Goal: Information Seeking & Learning: Find specific fact

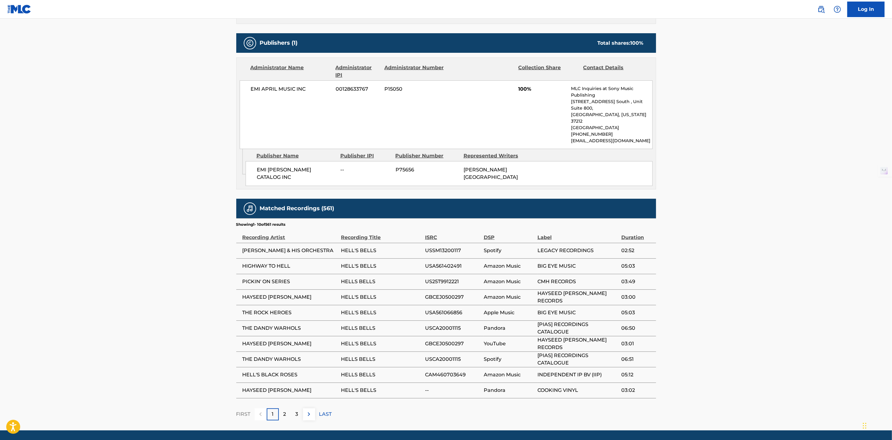
click at [281, 408] on div "2" at bounding box center [285, 414] width 12 height 12
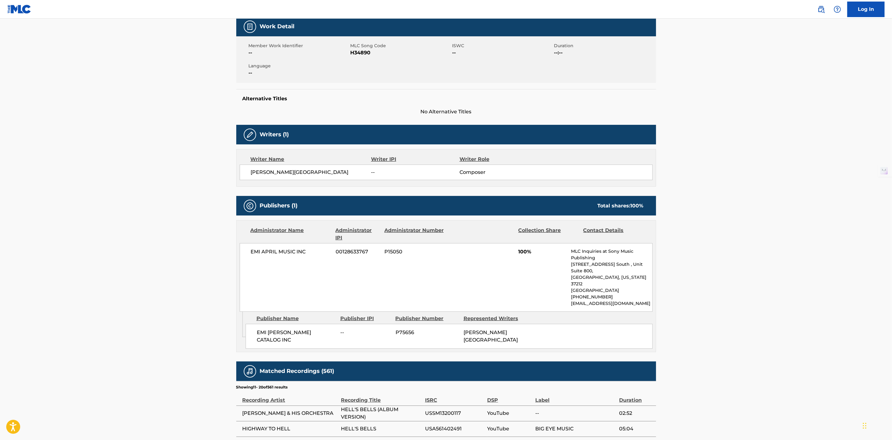
scroll to position [256, 0]
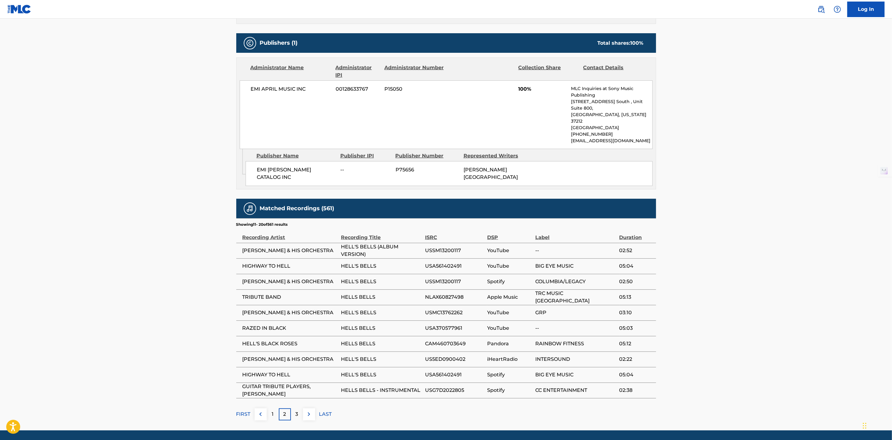
click at [299, 408] on div "3" at bounding box center [297, 414] width 12 height 12
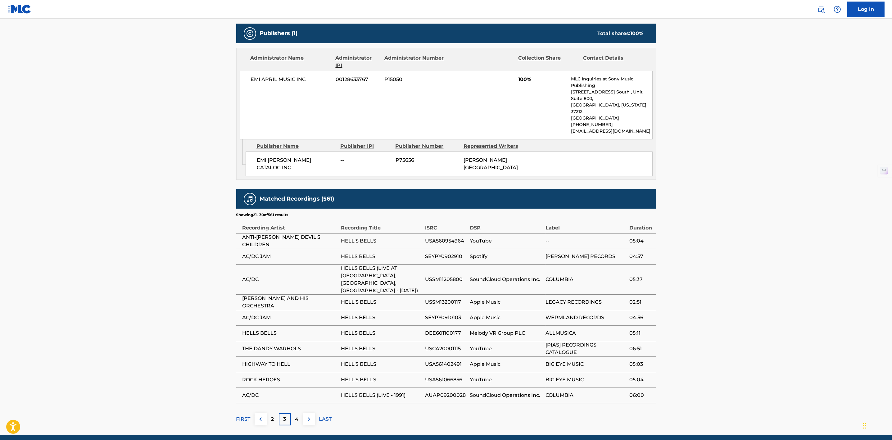
scroll to position [271, 0]
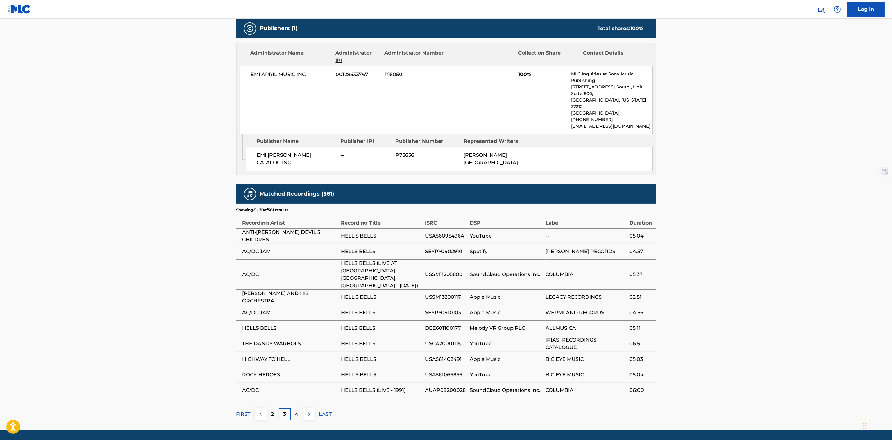
click at [295, 408] on div "4" at bounding box center [297, 414] width 12 height 12
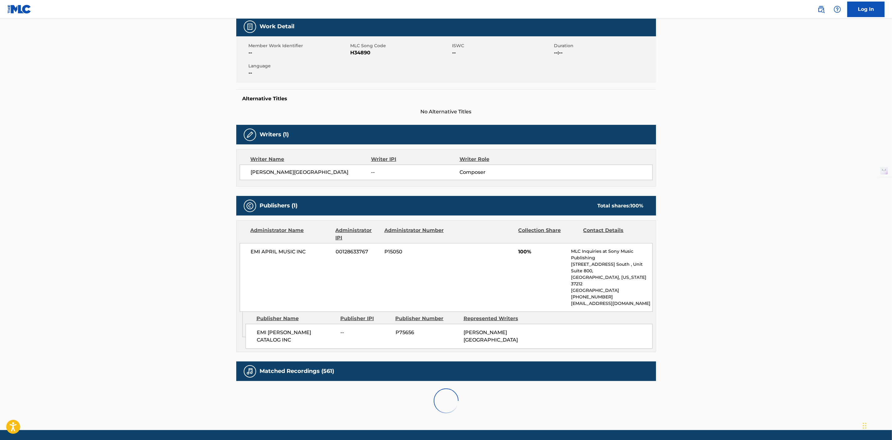
scroll to position [263, 0]
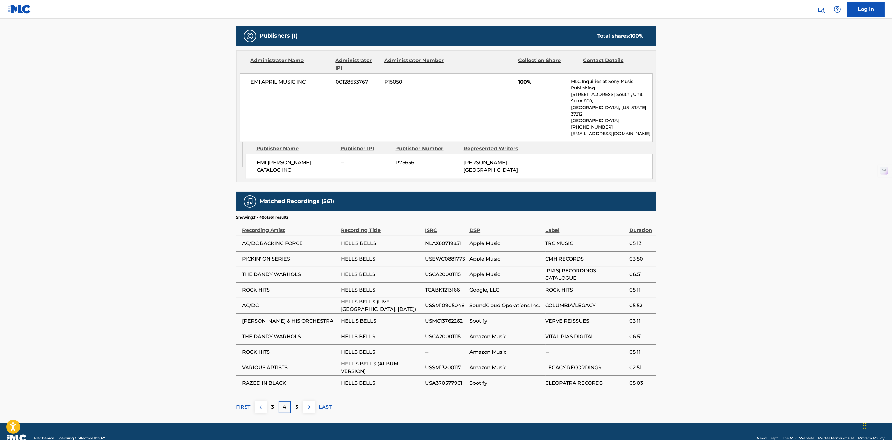
click at [299, 401] on div "5" at bounding box center [297, 407] width 12 height 12
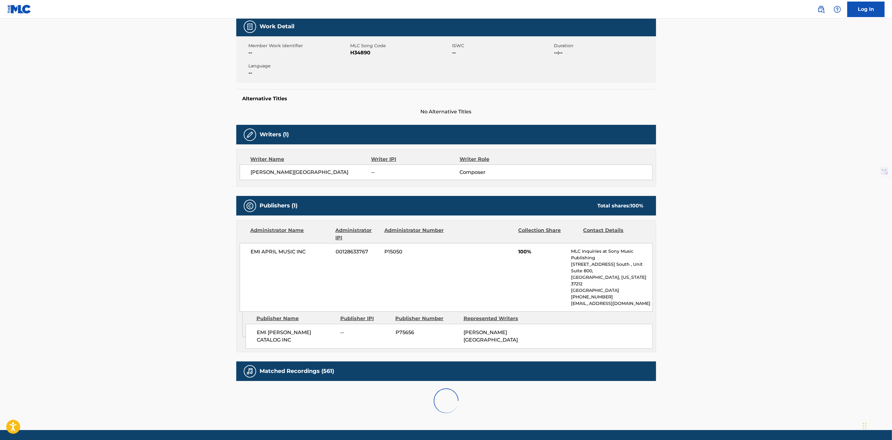
scroll to position [256, 0]
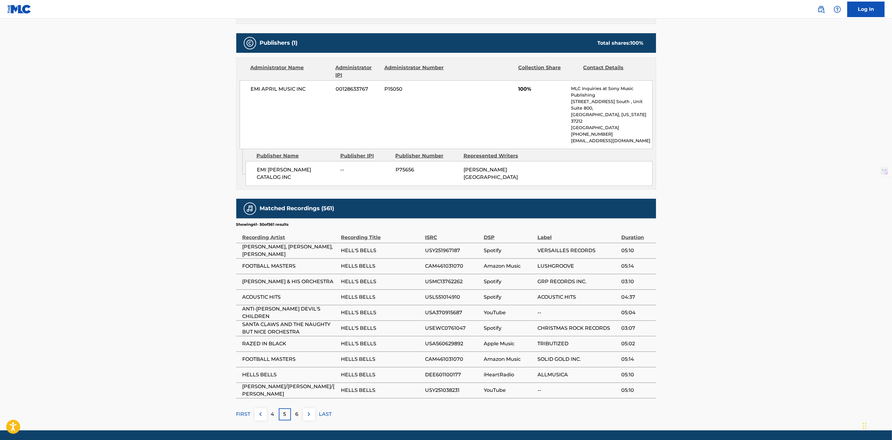
click at [291, 408] on div "6" at bounding box center [297, 414] width 12 height 12
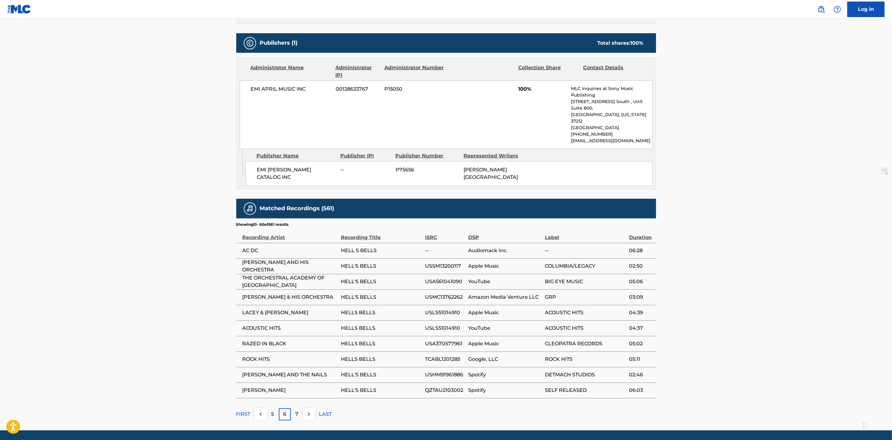
click at [299, 408] on div "7" at bounding box center [297, 414] width 12 height 12
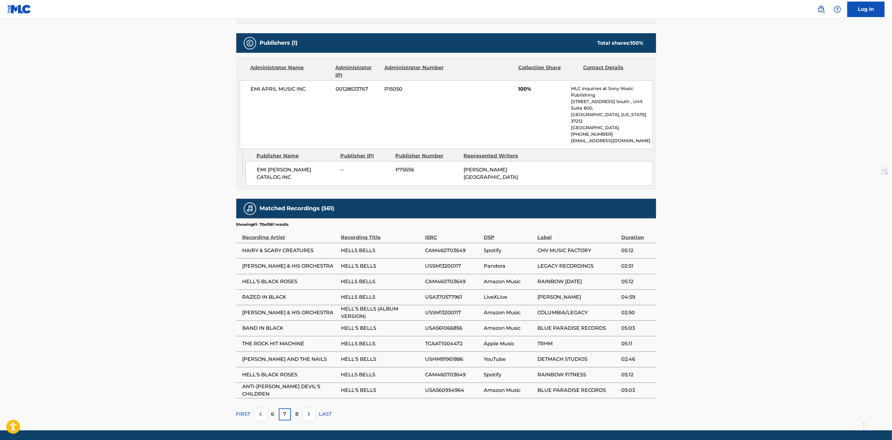
click at [301, 408] on div "8" at bounding box center [297, 414] width 12 height 12
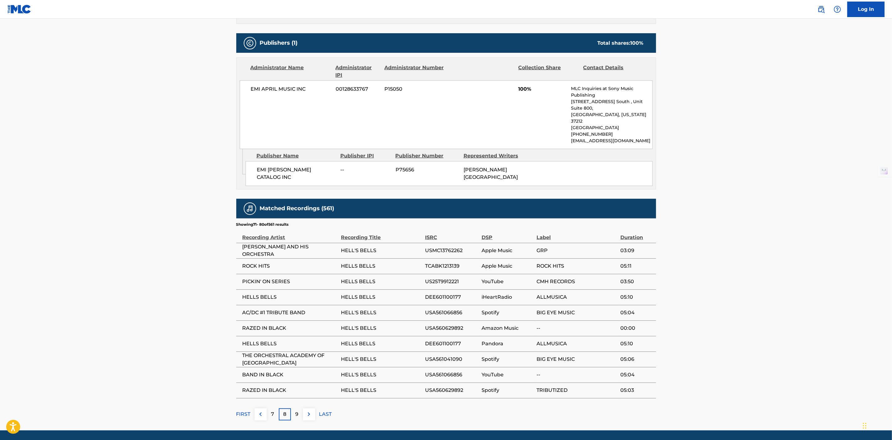
click at [302, 408] on div "9" at bounding box center [297, 414] width 12 height 12
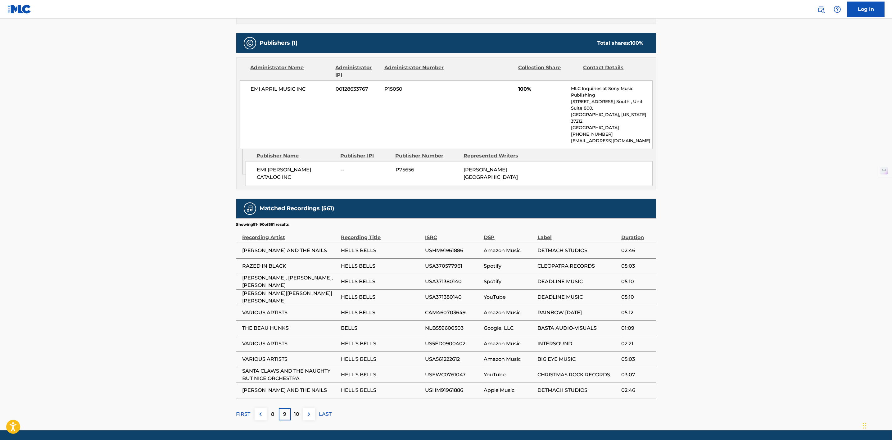
click at [299, 408] on div "10" at bounding box center [297, 414] width 12 height 12
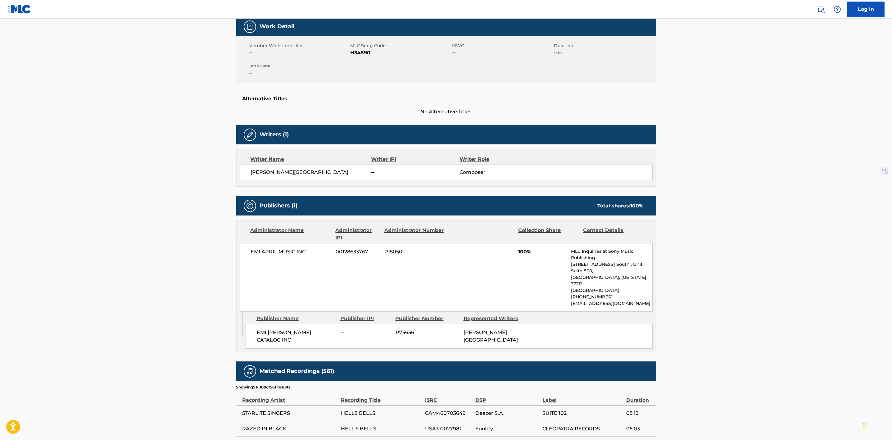
scroll to position [263, 0]
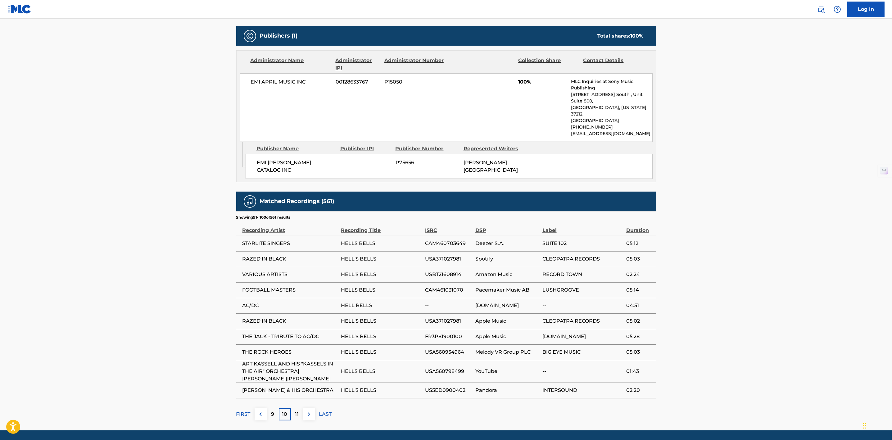
click at [277, 408] on div "9" at bounding box center [273, 414] width 12 height 12
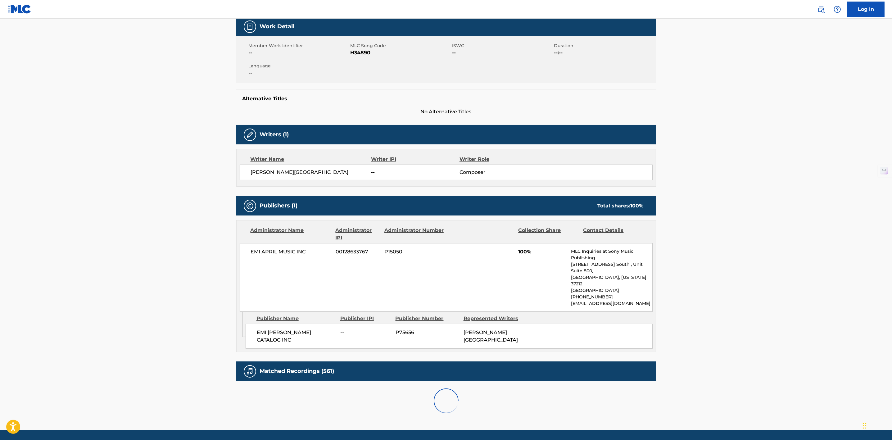
scroll to position [256, 0]
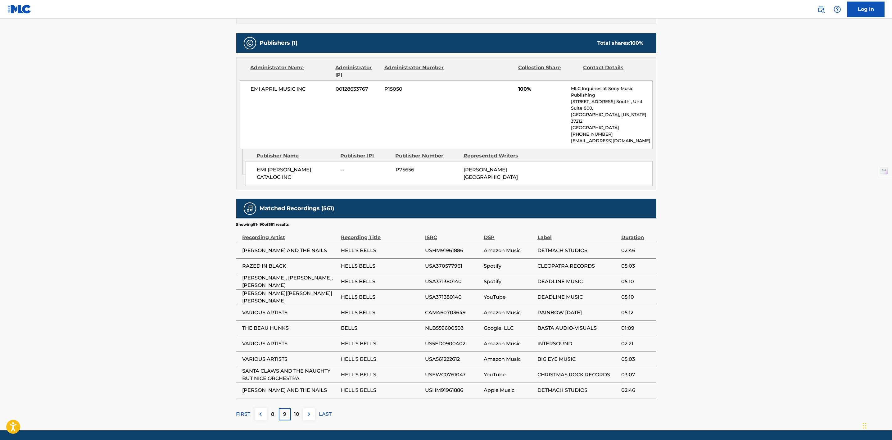
click at [275, 408] on div "8" at bounding box center [273, 414] width 12 height 12
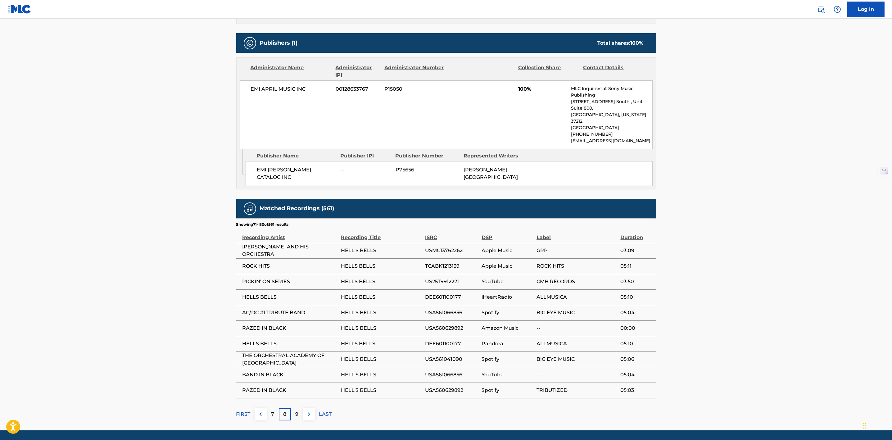
click at [274, 410] on p "7" at bounding box center [272, 413] width 3 height 7
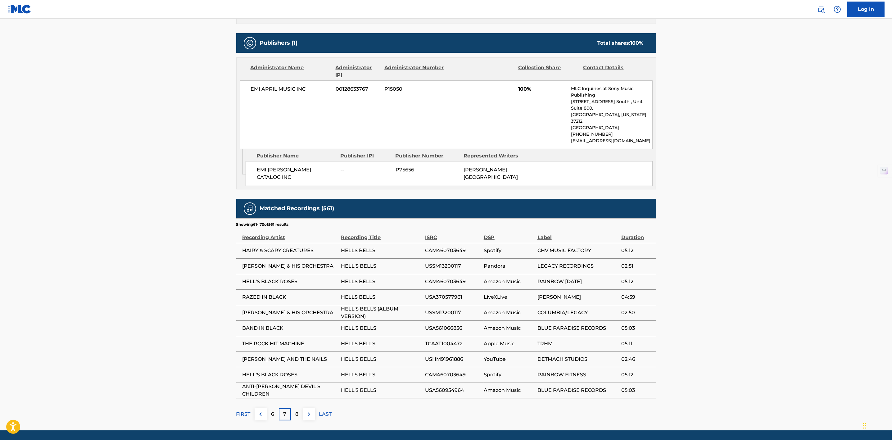
click at [275, 408] on div "6" at bounding box center [273, 414] width 12 height 12
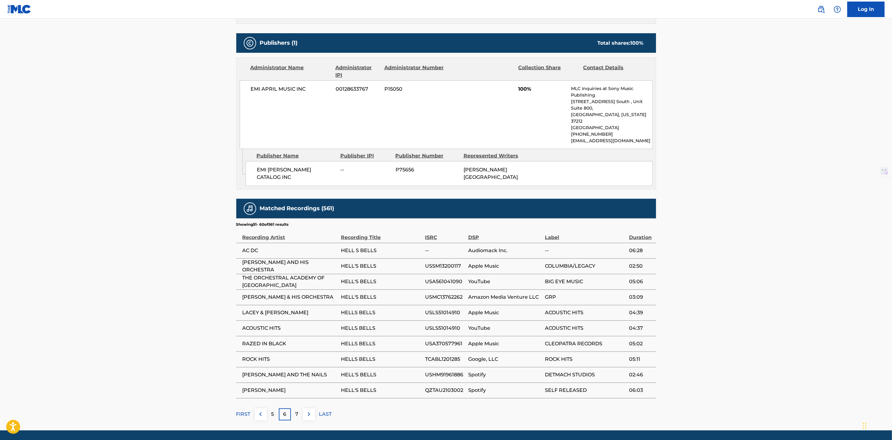
click at [276, 408] on div "5" at bounding box center [273, 414] width 12 height 12
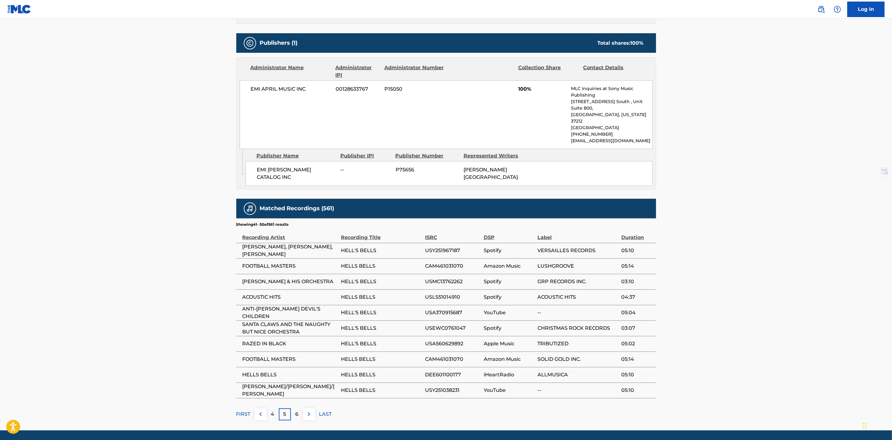
click at [272, 408] on div "4" at bounding box center [273, 414] width 12 height 12
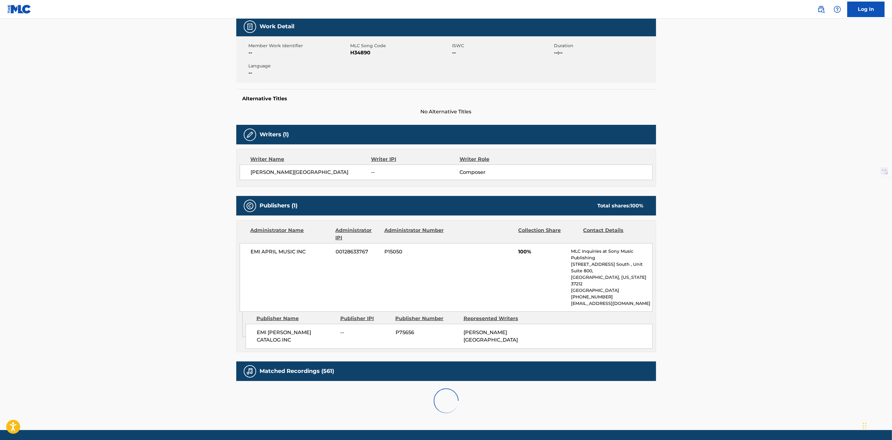
scroll to position [263, 0]
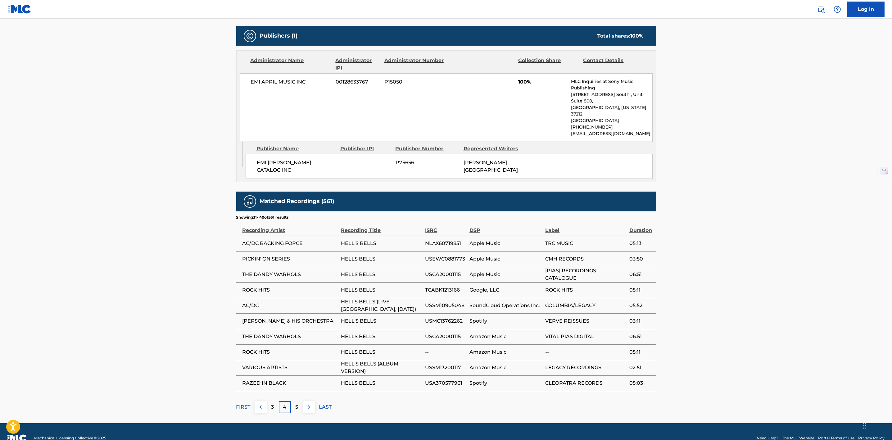
click at [271, 403] on p "3" at bounding box center [272, 406] width 3 height 7
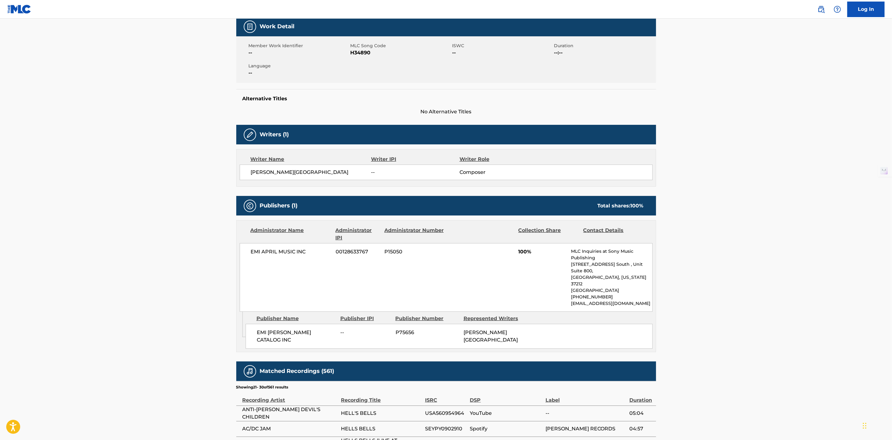
scroll to position [271, 0]
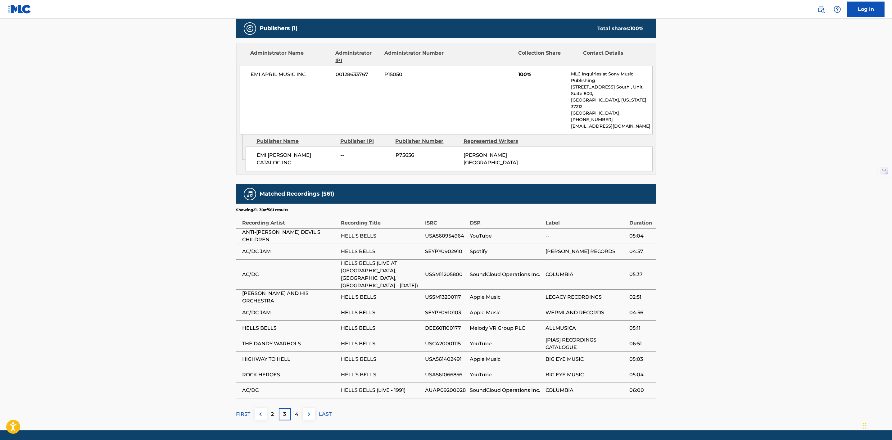
click at [275, 408] on div "2" at bounding box center [273, 414] width 12 height 12
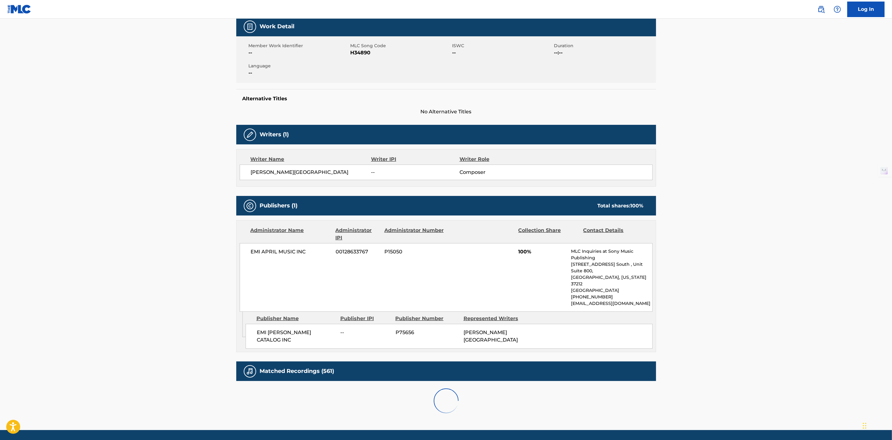
scroll to position [256, 0]
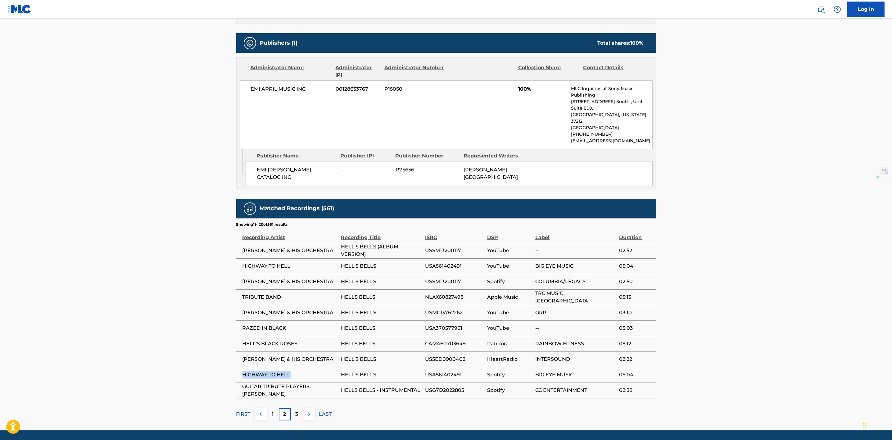
drag, startPoint x: 294, startPoint y: 355, endPoint x: 238, endPoint y: 361, distance: 56.1
click at [238, 367] on td "HIGHWAY TO HELL" at bounding box center [288, 375] width 105 height 16
click at [275, 408] on div "1" at bounding box center [273, 414] width 12 height 12
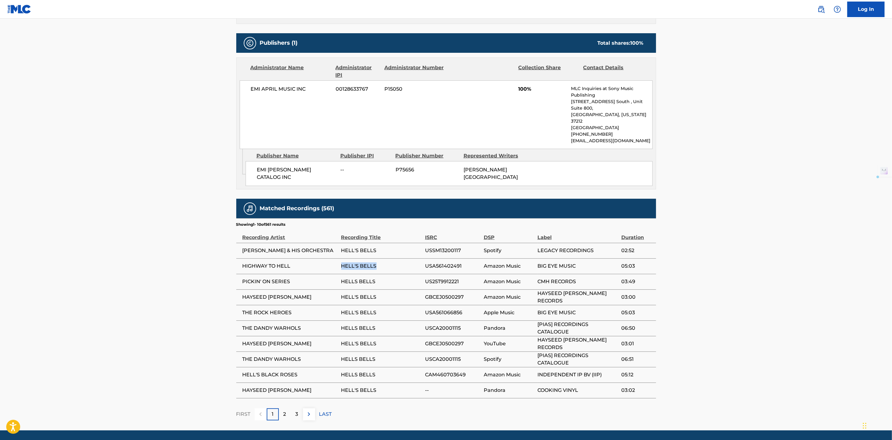
drag, startPoint x: 329, startPoint y: 242, endPoint x: 472, endPoint y: 252, distance: 142.8
click at [454, 258] on tr "HIGHWAY TO HELL HELL'S BELLS USA561402491 Amazon Music BIG EYE MUSIC 05:03" at bounding box center [446, 266] width 420 height 16
drag, startPoint x: 555, startPoint y: 254, endPoint x: 571, endPoint y: 252, distance: 16.3
click at [571, 252] on tbody "ART KASSEL & HIS ORCHESTRA HELL'S BELLS USSM13200117 Spotify LEGACY RECORDINGS …" at bounding box center [446, 320] width 420 height 155
click at [287, 258] on td "HIGHWAY TO HELL" at bounding box center [288, 266] width 105 height 16
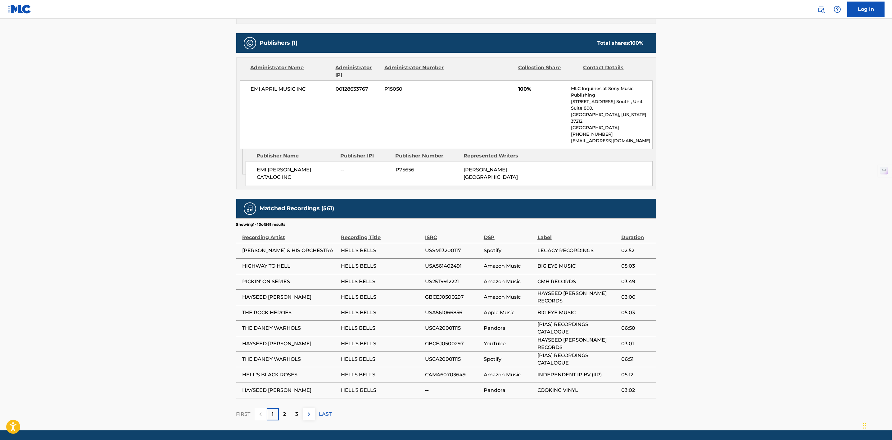
click at [283, 410] on p "2" at bounding box center [284, 413] width 3 height 7
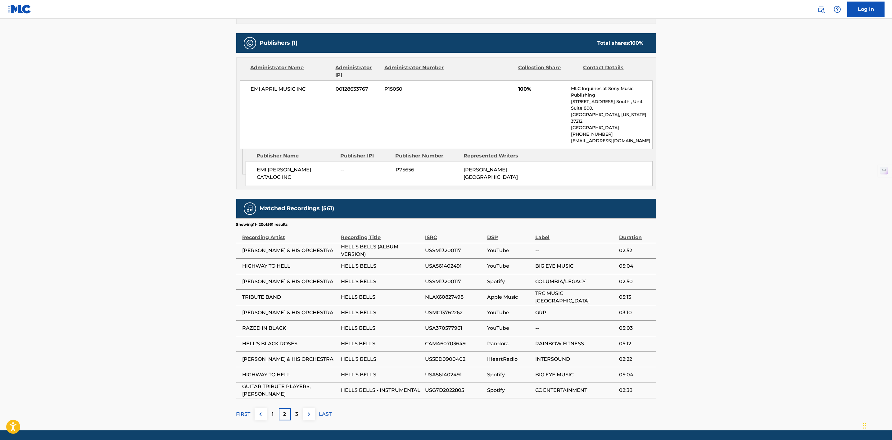
click at [295, 410] on p "3" at bounding box center [296, 413] width 3 height 7
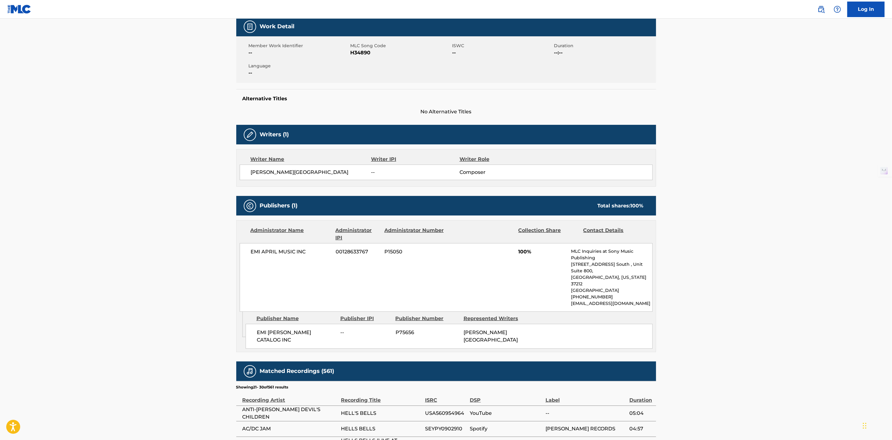
scroll to position [271, 0]
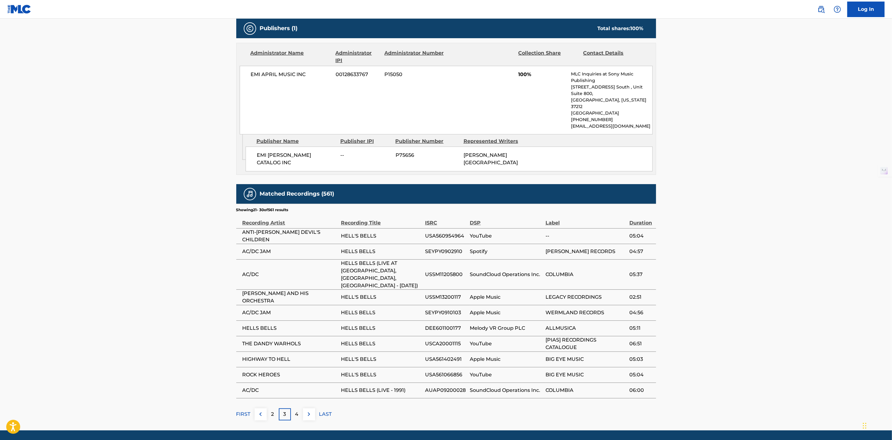
click at [268, 408] on div "2" at bounding box center [273, 414] width 12 height 12
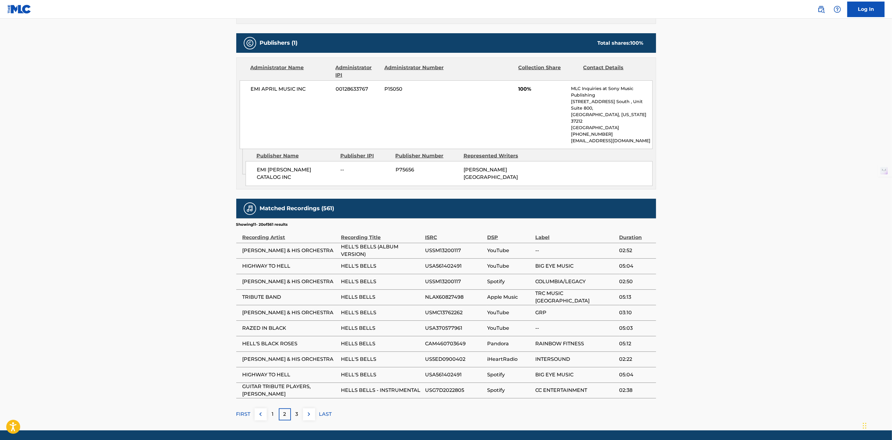
click at [269, 408] on div "1" at bounding box center [273, 414] width 12 height 12
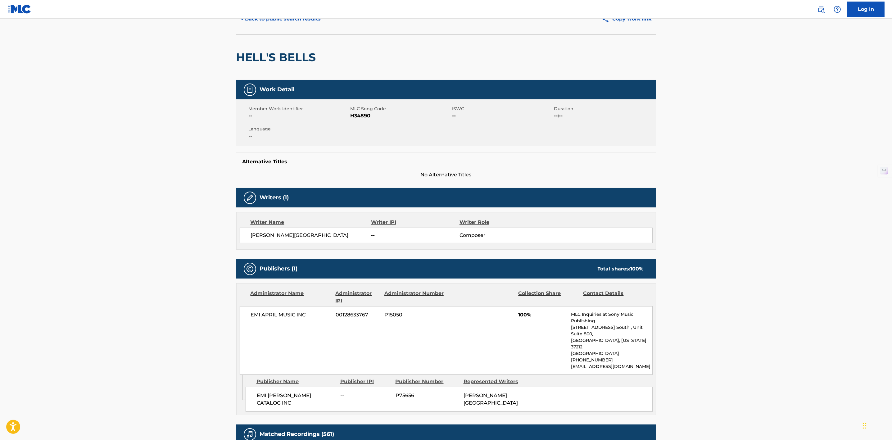
scroll to position [24, 0]
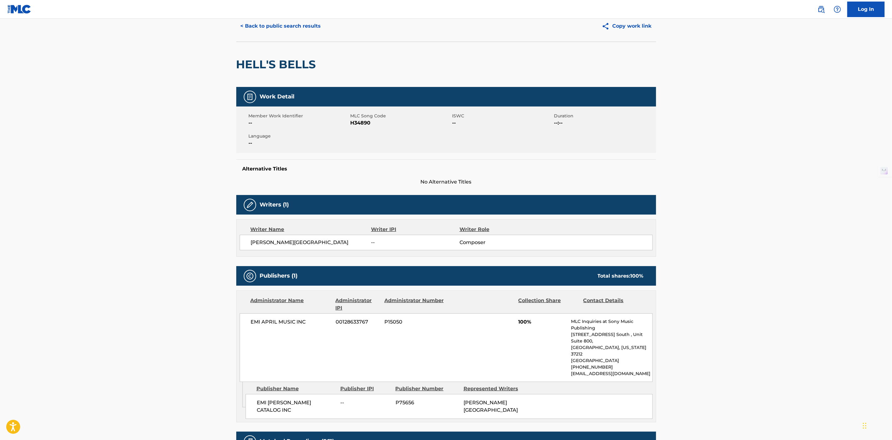
click at [322, 22] on button "< Back to public search results" at bounding box center [280, 26] width 89 height 16
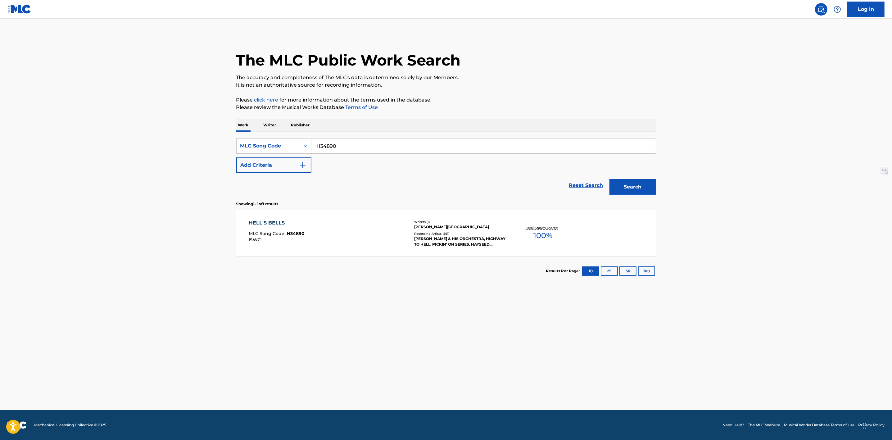
drag, startPoint x: 379, startPoint y: 146, endPoint x: 294, endPoint y: 154, distance: 85.4
click at [294, 154] on div "SearchWithCriteriaca61abce-77c9-48e1-a76c-2d69cc2ff275 MLC Song Code H34890 Add…" at bounding box center [446, 155] width 420 height 35
paste input "4"
type input "H34894"
click at [619, 189] on button "Search" at bounding box center [632, 187] width 47 height 16
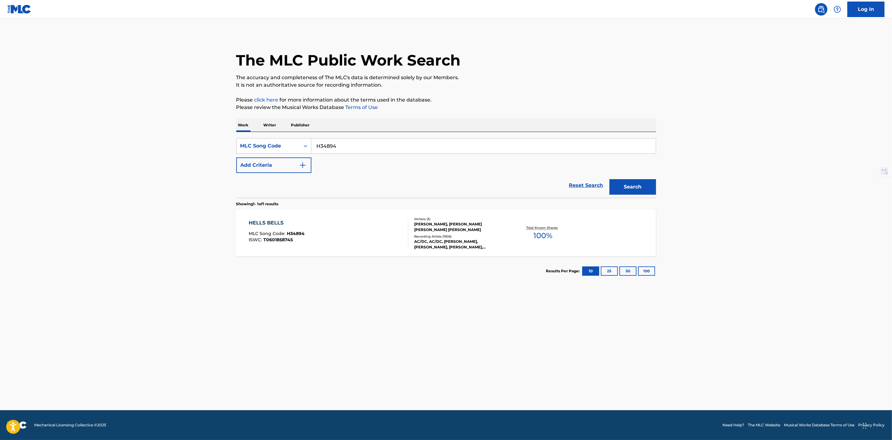
click at [439, 226] on div "BRIAN JOHNSON, ANGUS MCKINNON YOUNG, MALCOLM MITCHELL YOUNG" at bounding box center [461, 226] width 94 height 11
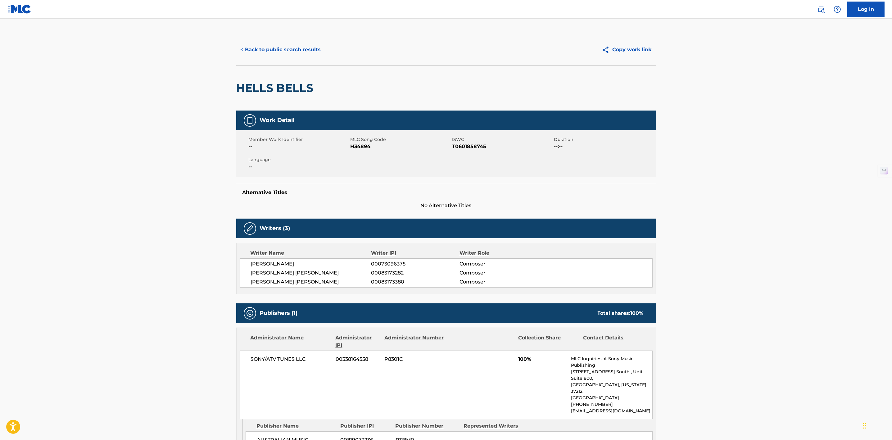
click at [287, 51] on button "< Back to public search results" at bounding box center [280, 50] width 89 height 16
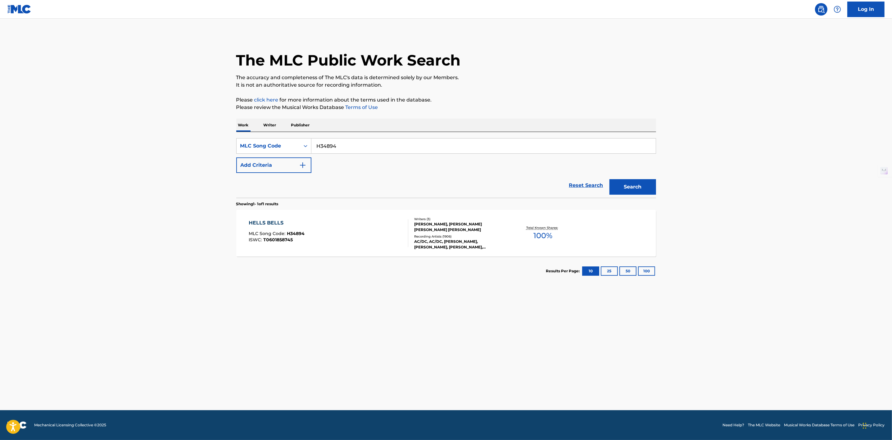
click at [435, 230] on div "BRIAN JOHNSON, ANGUS MCKINNON YOUNG, MALCOLM MITCHELL YOUNG" at bounding box center [461, 226] width 94 height 11
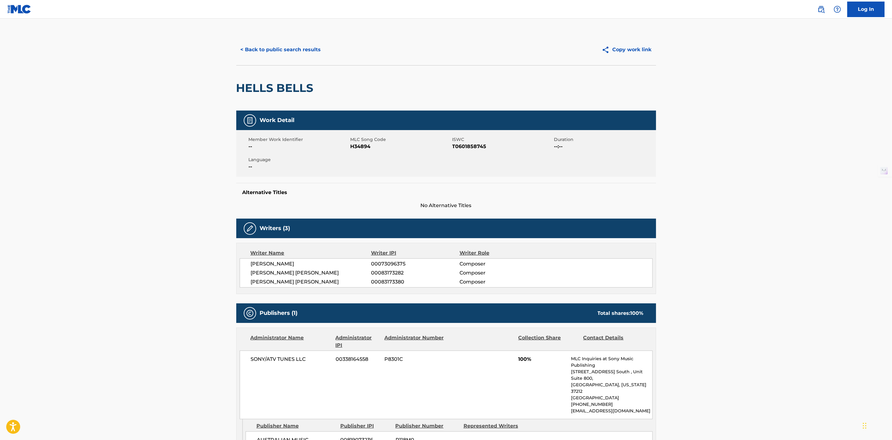
click at [306, 51] on button "< Back to public search results" at bounding box center [280, 50] width 89 height 16
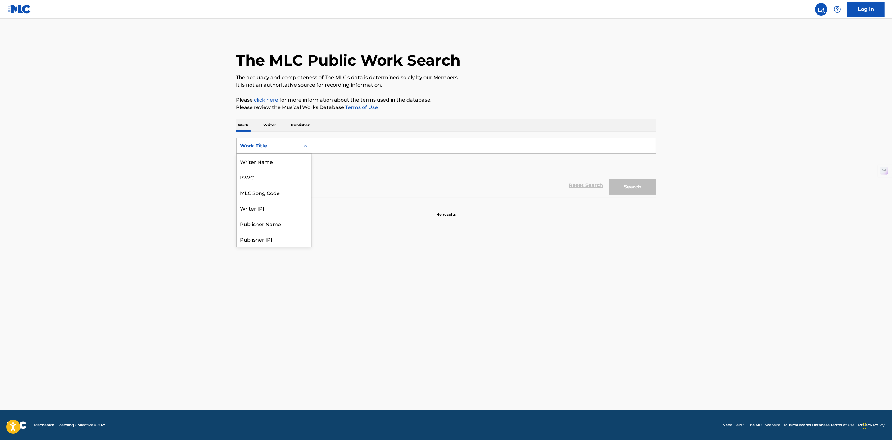
click at [305, 149] on div "Search Form" at bounding box center [305, 145] width 11 height 11
click at [296, 162] on div "MLC Song Code" at bounding box center [273, 162] width 74 height 16
click at [331, 146] on input "Search Form" at bounding box center [483, 145] width 344 height 15
paste input "H34890"
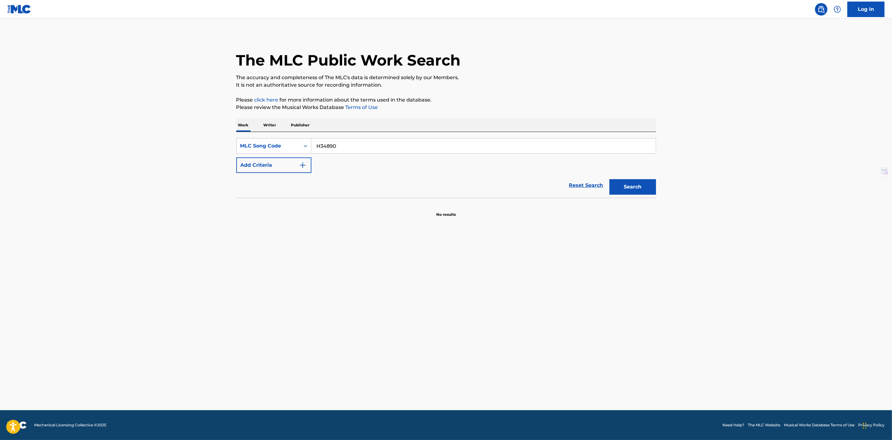
type input "H34890"
click at [636, 179] on button "Search" at bounding box center [632, 187] width 47 height 16
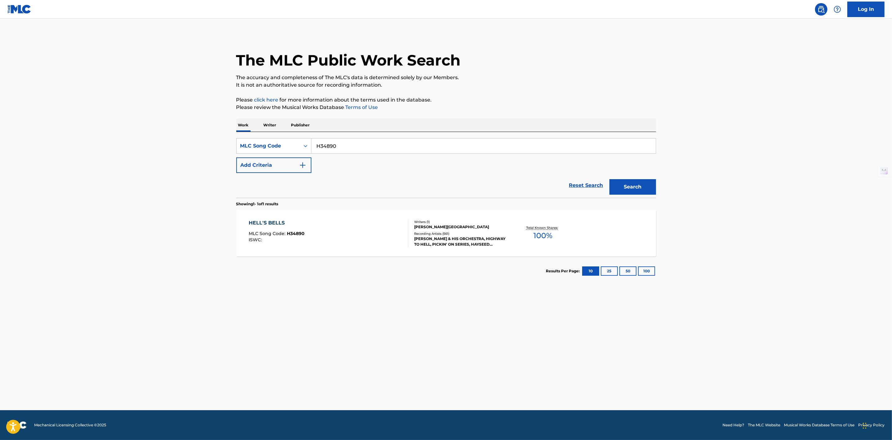
drag, startPoint x: 358, startPoint y: 146, endPoint x: 341, endPoint y: 146, distance: 16.8
click at [341, 146] on input "H34890" at bounding box center [483, 145] width 344 height 15
click at [437, 236] on div "ART KASSEL & HIS ORCHESTRA, HIGHWAY TO HELL, PICKIN' ON SERIES, HAYSEED DIXIE, …" at bounding box center [461, 241] width 94 height 11
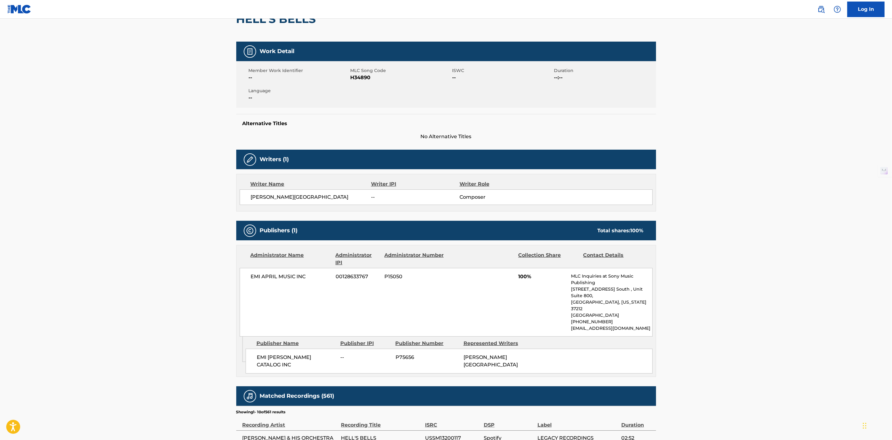
scroll to position [233, 0]
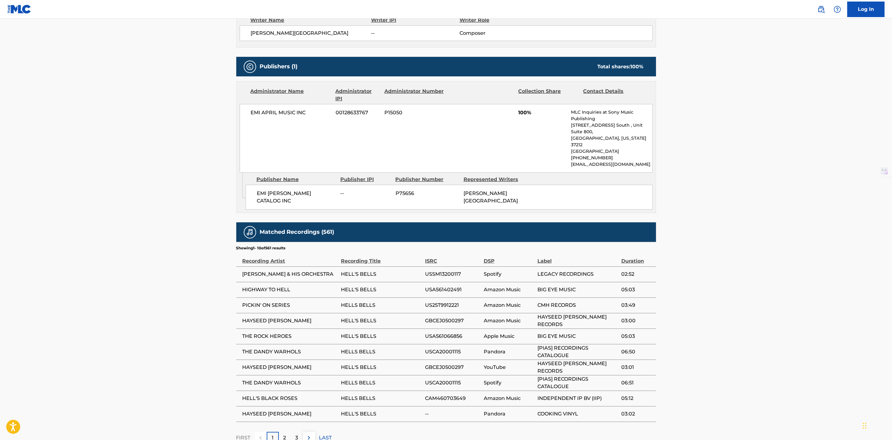
click at [284, 424] on div "2" at bounding box center [285, 438] width 12 height 12
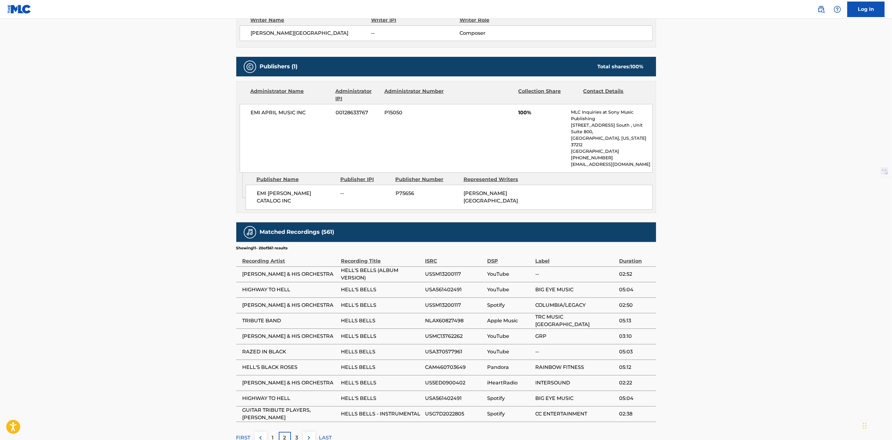
click at [298, 424] on p "3" at bounding box center [296, 437] width 3 height 7
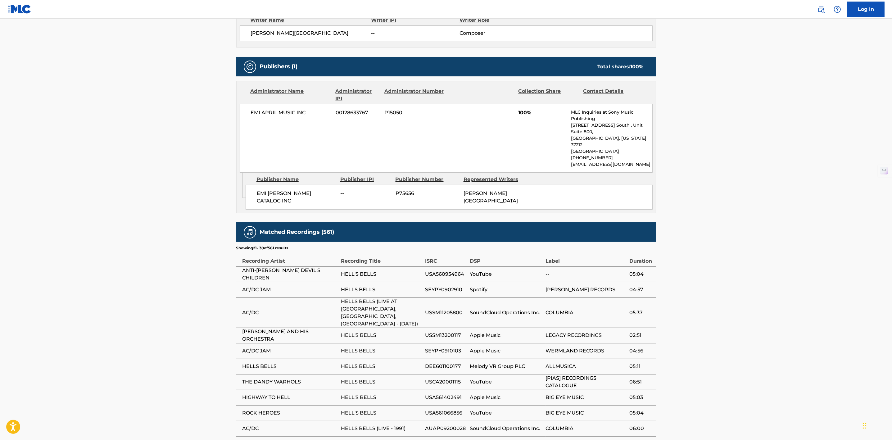
scroll to position [271, 0]
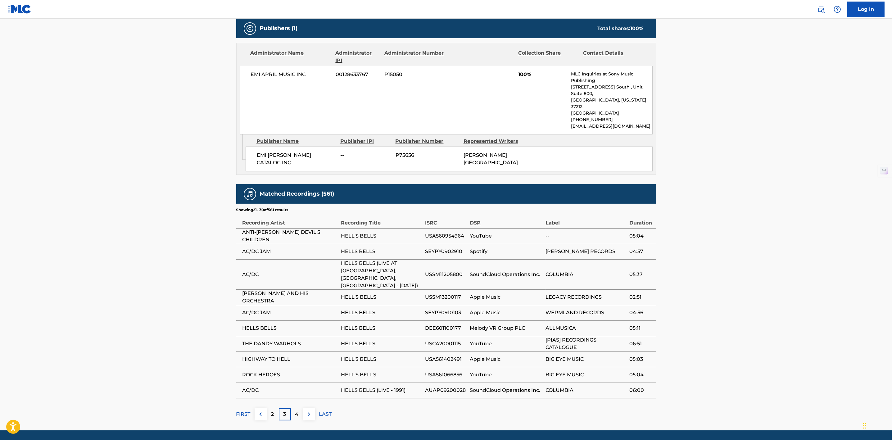
click at [301, 408] on div "4" at bounding box center [297, 414] width 12 height 12
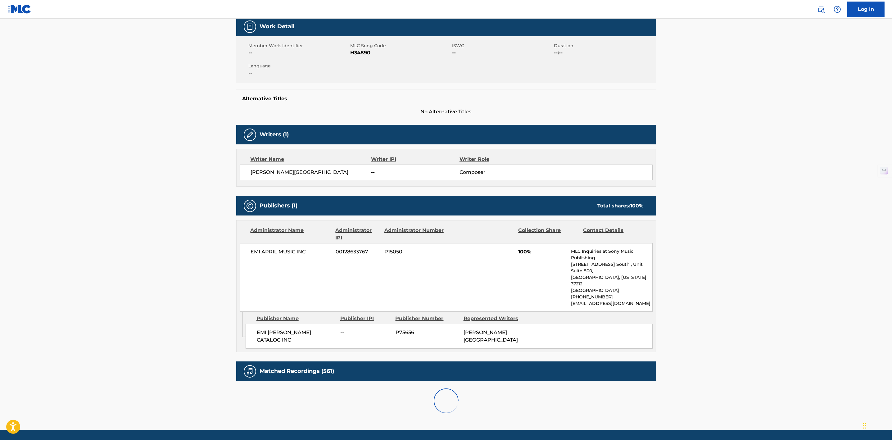
scroll to position [263, 0]
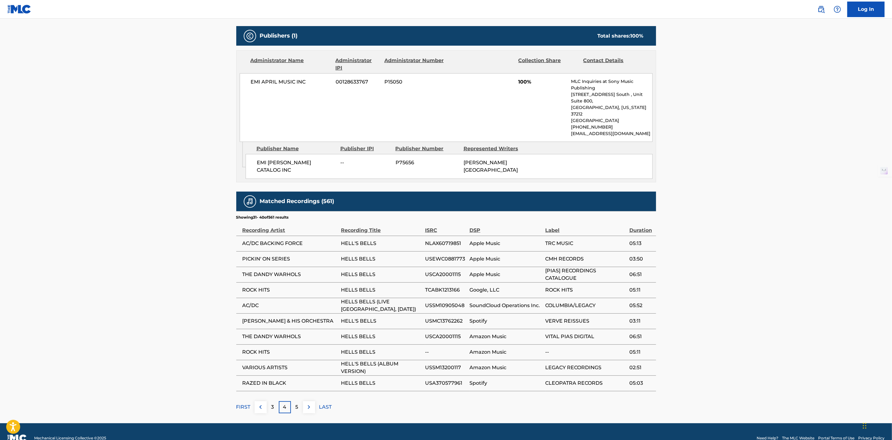
click at [275, 401] on div "3" at bounding box center [273, 407] width 12 height 12
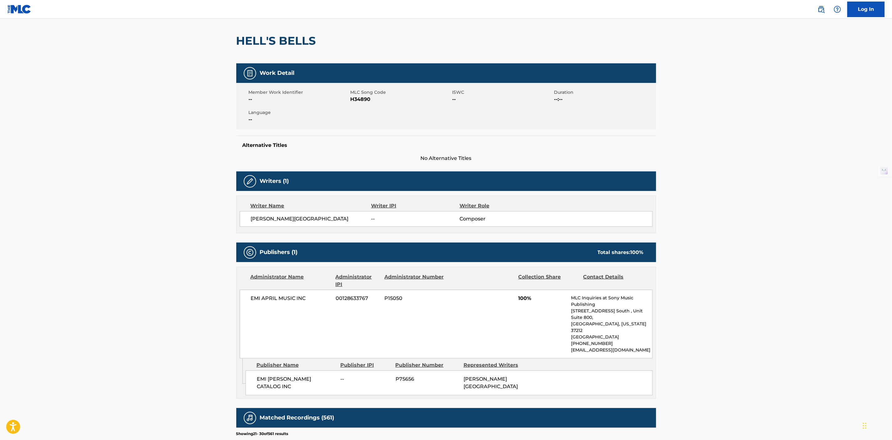
scroll to position [0, 0]
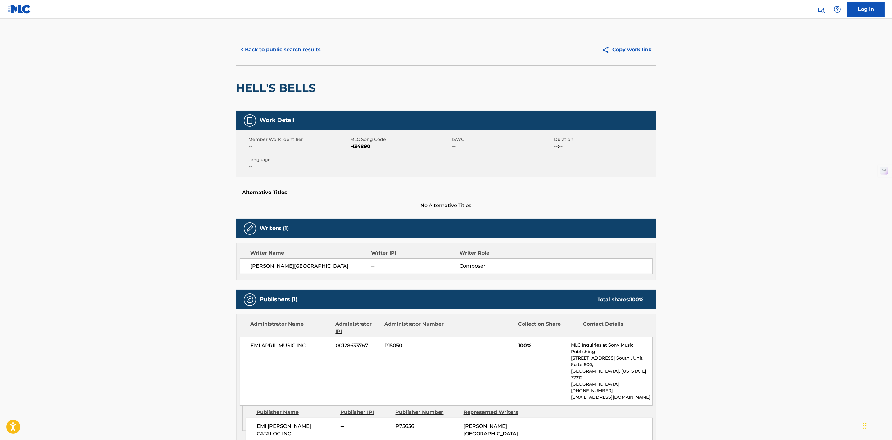
click at [279, 44] on button "< Back to public search results" at bounding box center [280, 50] width 89 height 16
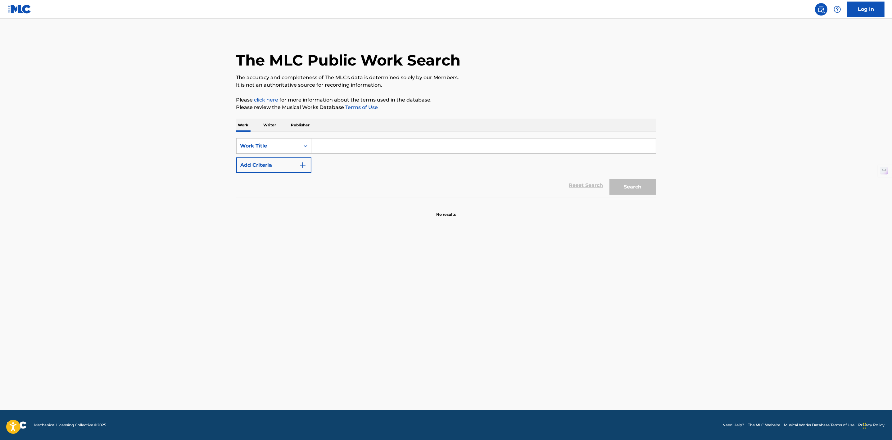
click at [337, 145] on input "Search Form" at bounding box center [483, 145] width 344 height 15
paste input "I69703"
type input "I69703"
click at [299, 150] on div "Work Title" at bounding box center [267, 146] width 63 height 12
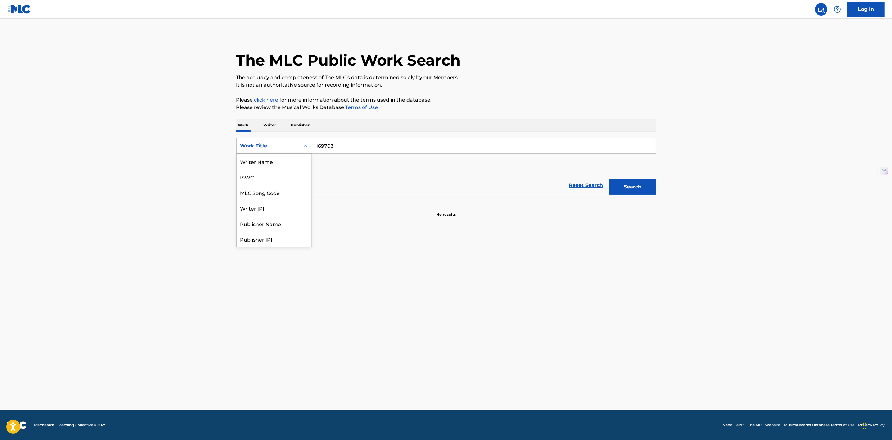
scroll to position [31, 0]
click at [296, 158] on div "MLC Song Code" at bounding box center [273, 162] width 74 height 16
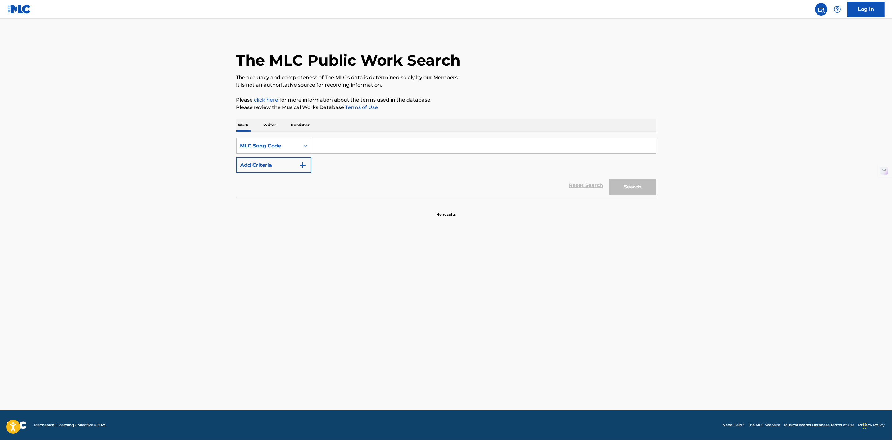
click at [326, 142] on input "Search Form" at bounding box center [483, 145] width 344 height 15
paste input "I69703"
type input "I69703"
click at [639, 191] on button "Search" at bounding box center [632, 187] width 47 height 16
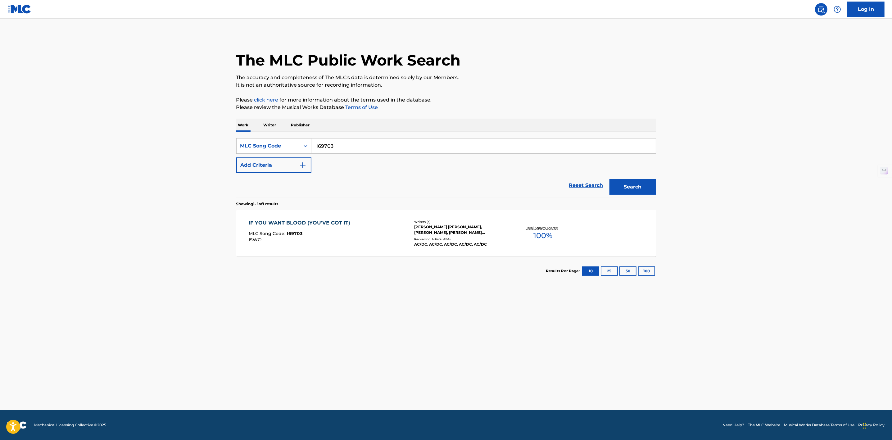
click at [305, 225] on div "IF YOU WANT BLOOD (YOU'VE GOT IT)" at bounding box center [301, 222] width 105 height 7
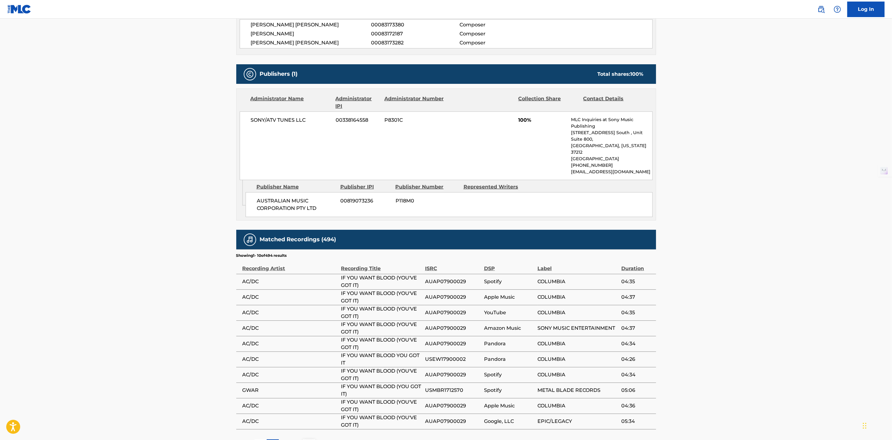
scroll to position [311, 0]
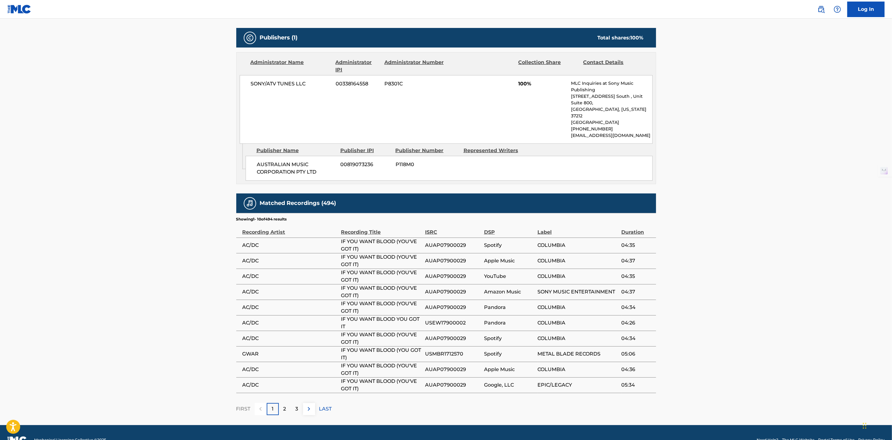
click at [280, 403] on div "2" at bounding box center [285, 409] width 12 height 12
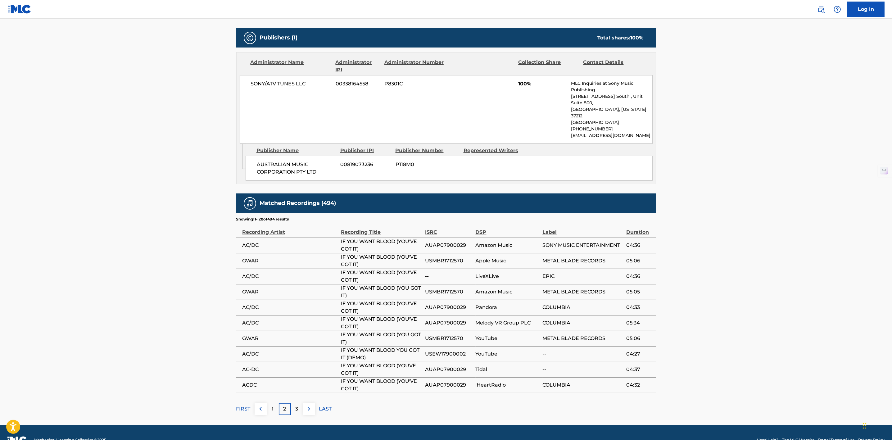
click at [286, 405] on p "2" at bounding box center [284, 408] width 3 height 7
click at [300, 403] on div "3" at bounding box center [297, 409] width 12 height 12
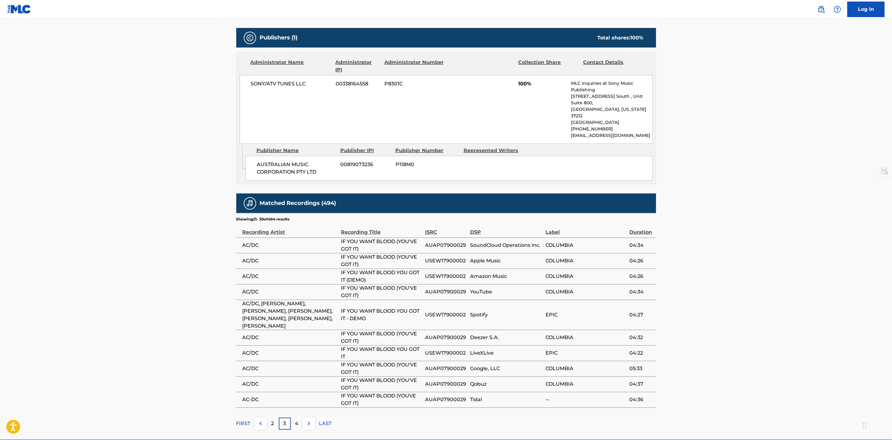
click at [299, 417] on div "4" at bounding box center [297, 423] width 12 height 12
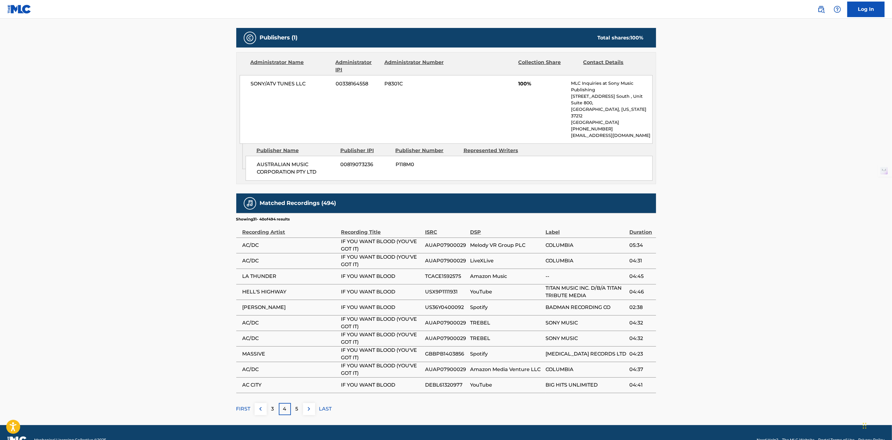
click at [298, 405] on p "5" at bounding box center [296, 408] width 3 height 7
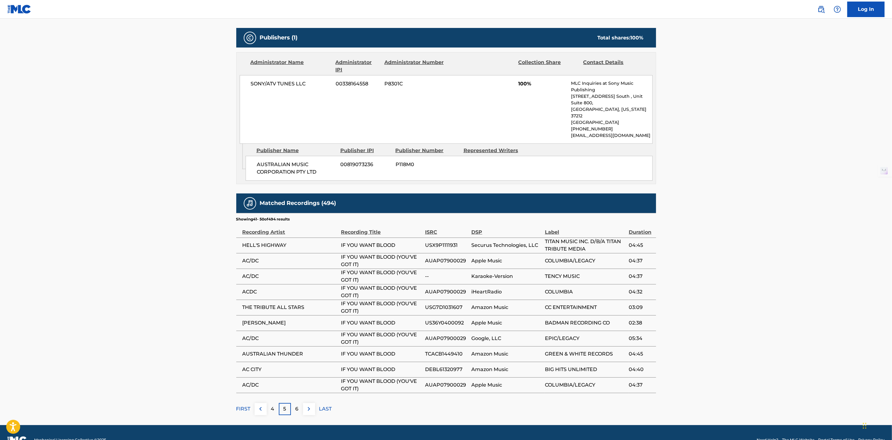
click at [295, 403] on div "6" at bounding box center [297, 409] width 12 height 12
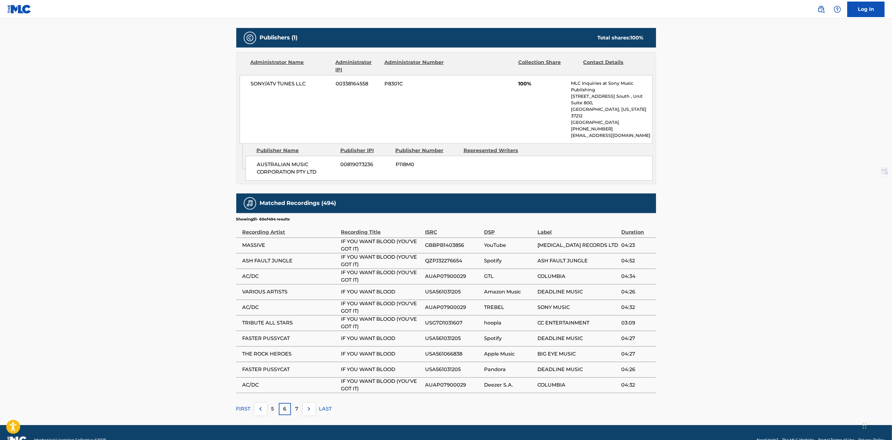
click at [293, 403] on div "7" at bounding box center [297, 409] width 12 height 12
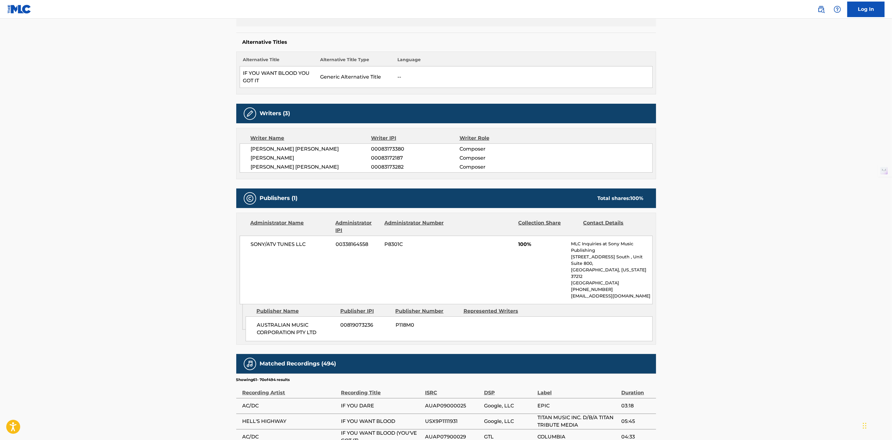
scroll to position [186, 0]
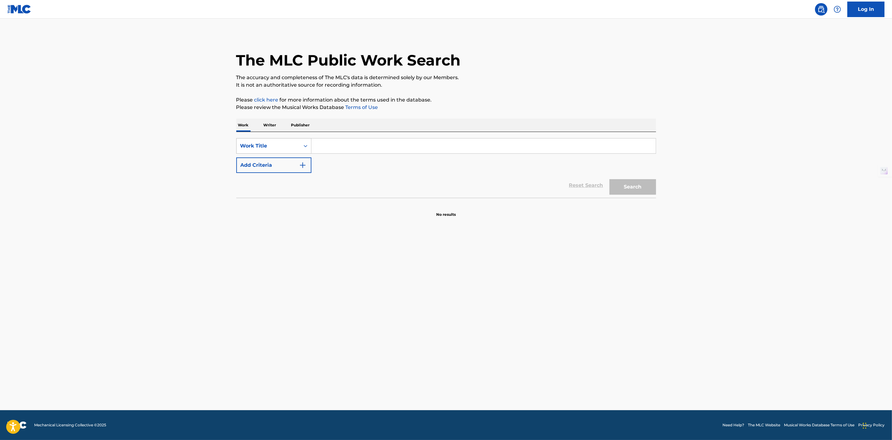
click at [310, 145] on div "Search Form" at bounding box center [305, 145] width 11 height 11
click at [299, 158] on div "MLC Song Code" at bounding box center [273, 162] width 74 height 16
click at [333, 145] on input "Search Form" at bounding box center [483, 145] width 344 height 15
paste input "J05987"
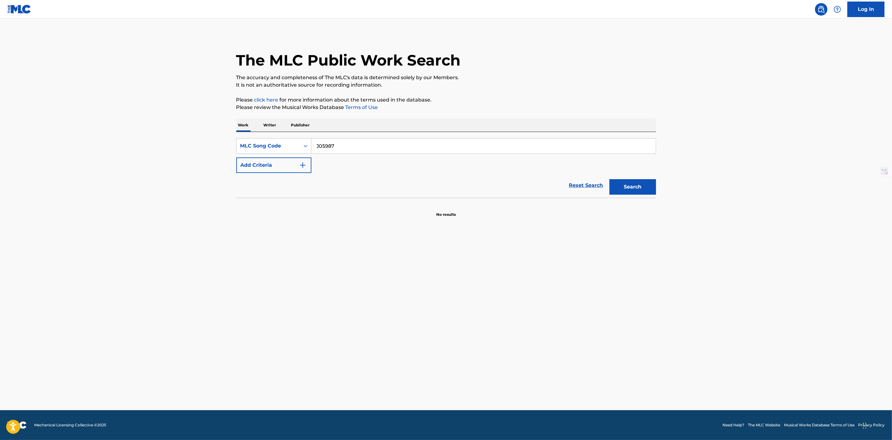
type input "J05987"
click at [631, 200] on section at bounding box center [446, 199] width 420 height 3
click at [627, 187] on button "Search" at bounding box center [632, 187] width 47 height 16
click at [425, 227] on div "PHILIP PARRIS LYNOTT" at bounding box center [461, 227] width 94 height 6
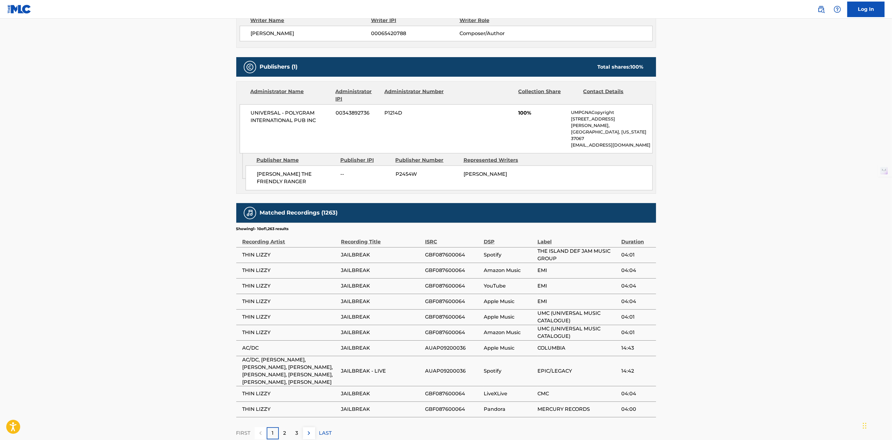
scroll to position [233, 0]
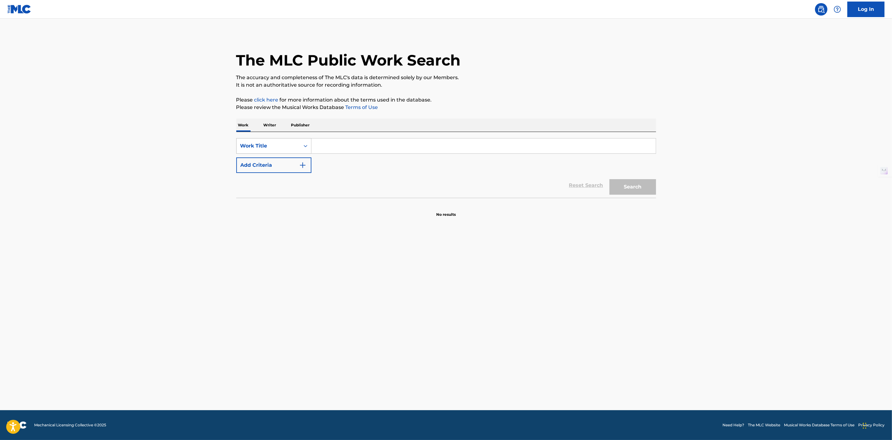
click at [302, 139] on div "Search Form" at bounding box center [305, 145] width 11 height 15
click at [290, 161] on div "MLC Song Code" at bounding box center [273, 162] width 74 height 16
click at [335, 148] on input "Search Form" at bounding box center [483, 145] width 344 height 15
paste input "H01025"
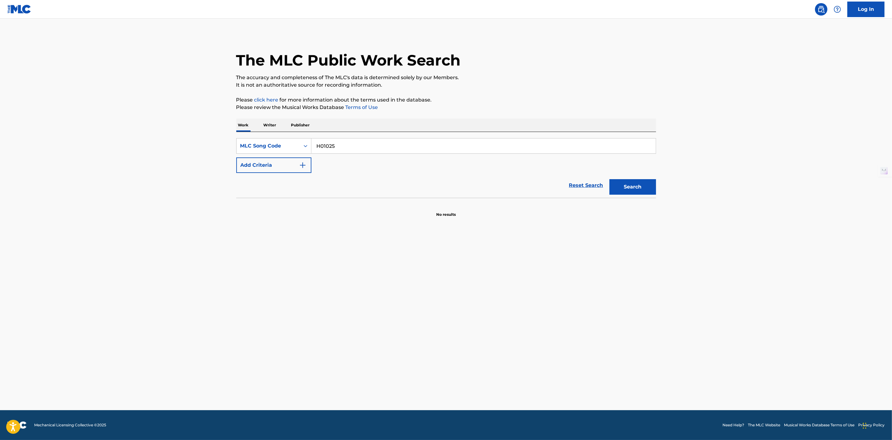
click at [609, 179] on button "Search" at bounding box center [632, 187] width 47 height 16
click at [319, 143] on input "H01025" at bounding box center [483, 145] width 344 height 15
type input "H01025"
click at [650, 187] on button "Search" at bounding box center [632, 187] width 47 height 16
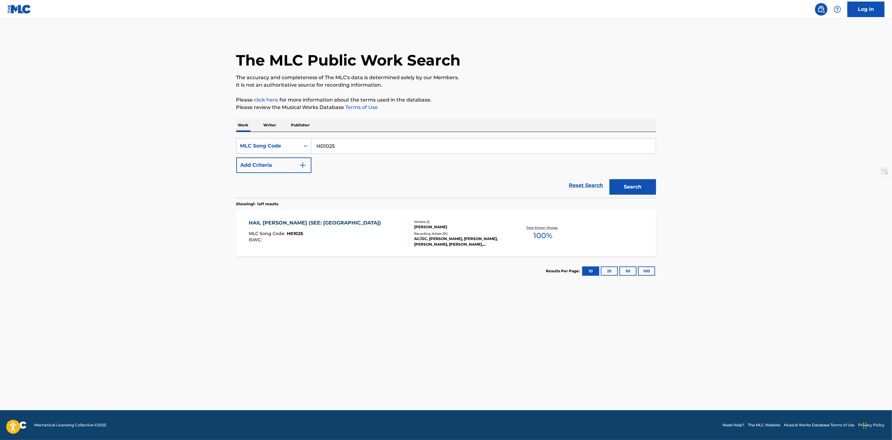
click at [472, 240] on div "AC/DC, [PERSON_NAME], [PERSON_NAME], [PERSON_NAME], [PERSON_NAME], [PERSON_NAME…" at bounding box center [461, 241] width 94 height 11
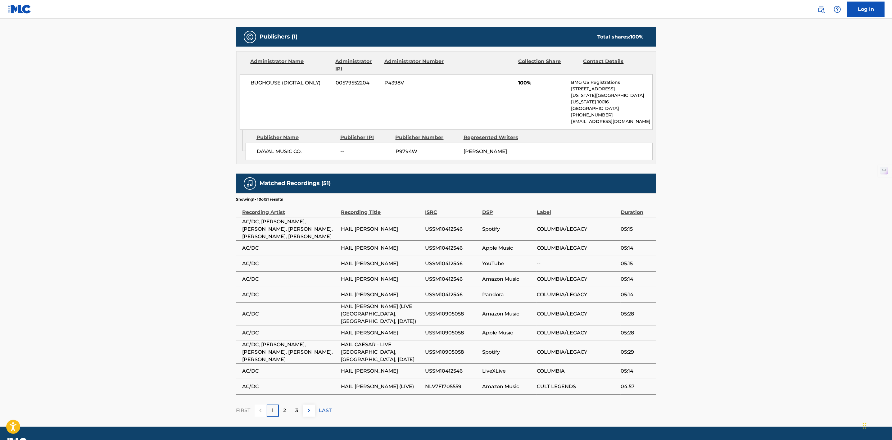
scroll to position [183, 0]
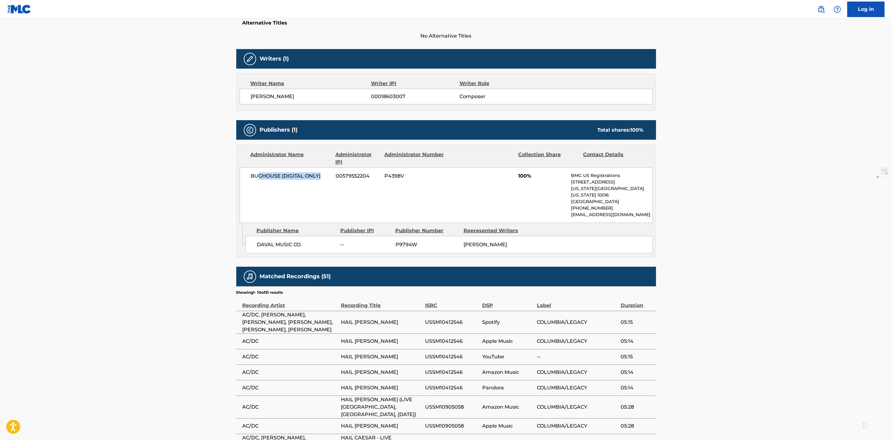
drag, startPoint x: 326, startPoint y: 159, endPoint x: 256, endPoint y: 166, distance: 70.8
click at [256, 167] on div "BUGHOUSE (DIGITAL ONLY) 00579552204 P4398V 100% BMG US Registrations [STREET_AD…" at bounding box center [446, 195] width 413 height 56
click at [292, 169] on div "BUGHOUSE (DIGITAL ONLY) 00579552204 P4398V 100% BMG US Registrations [STREET_AD…" at bounding box center [446, 195] width 413 height 56
